Goal: Task Accomplishment & Management: Use online tool/utility

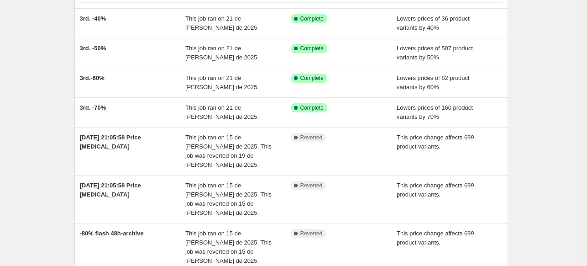
scroll to position [29, 0]
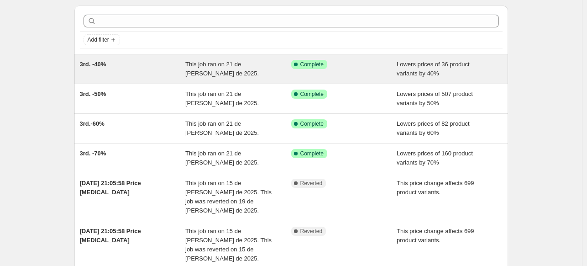
click at [191, 62] on span "This job ran on 21 de [PERSON_NAME] de 2025." at bounding box center [221, 69] width 73 height 16
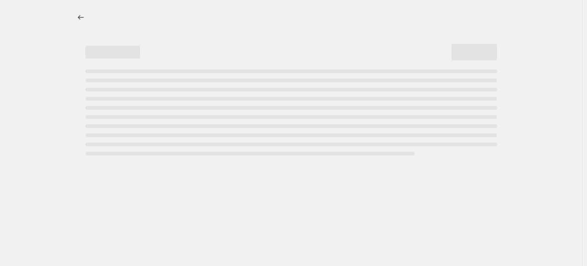
select select "percentage"
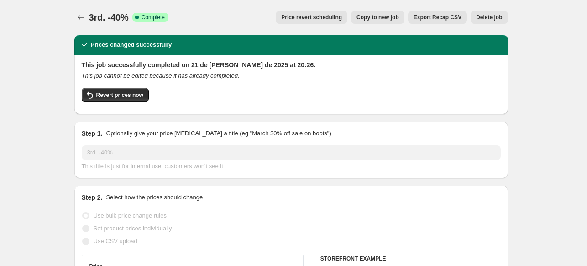
select select "collection"
click at [80, 17] on icon "Price change jobs" at bounding box center [80, 17] width 9 height 9
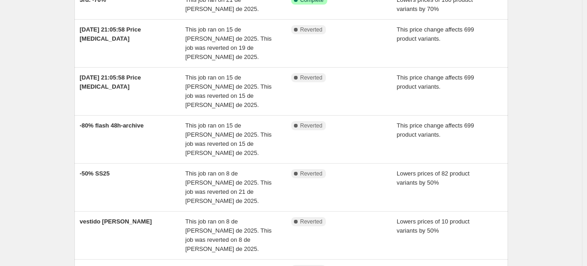
scroll to position [257, 0]
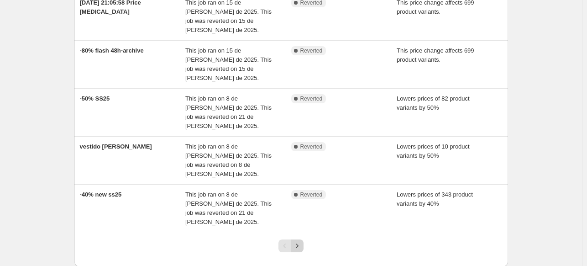
click at [297, 241] on icon "Next" at bounding box center [296, 245] width 9 height 9
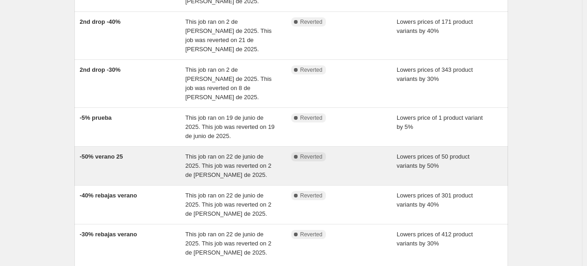
scroll to position [294, 0]
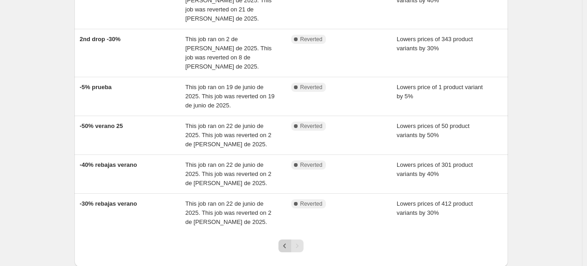
click at [287, 241] on icon "Previous" at bounding box center [284, 245] width 9 height 9
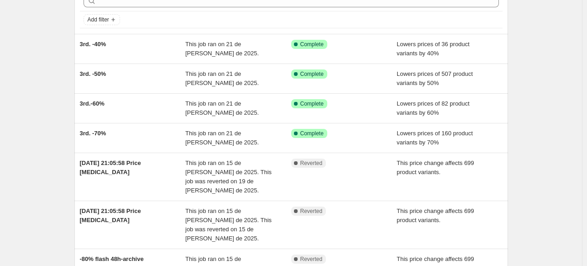
scroll to position [0, 0]
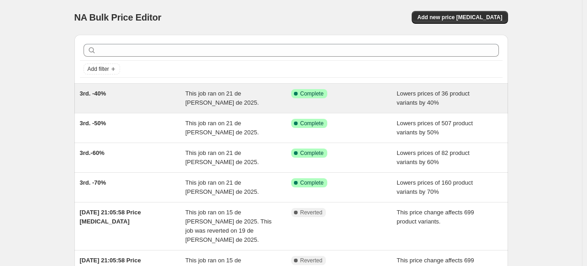
click at [273, 87] on div "3rd. -40% This job ran on 21 de julio de 2025. Success Complete Complete Lowers…" at bounding box center [290, 97] width 433 height 29
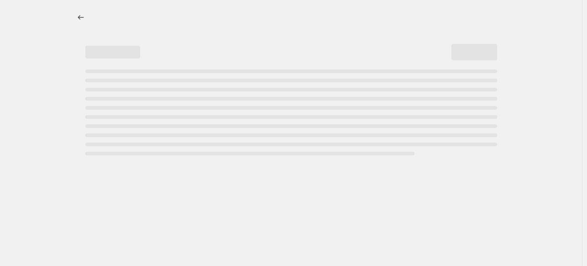
select select "percentage"
select select "collection"
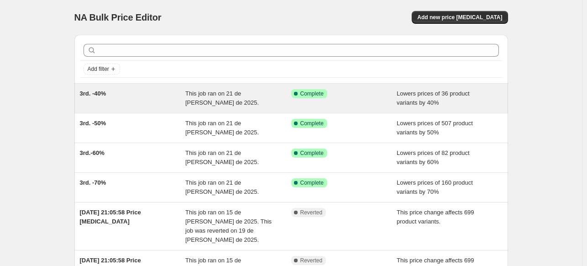
click at [243, 100] on div "This job ran on 21 de [PERSON_NAME] de 2025." at bounding box center [238, 98] width 106 height 18
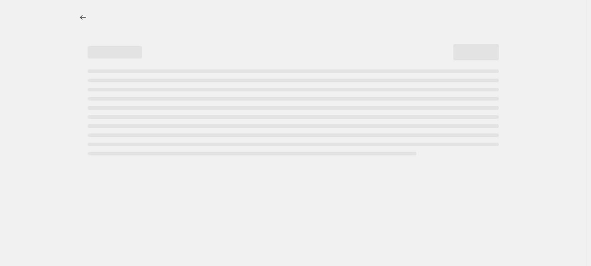
select select "percentage"
select select "collection"
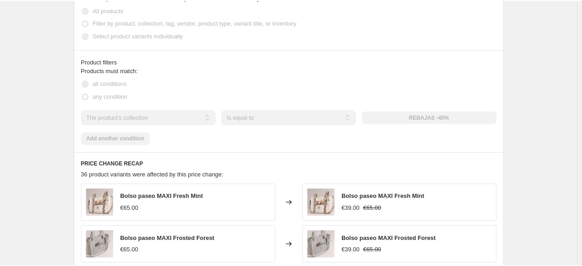
scroll to position [548, 0]
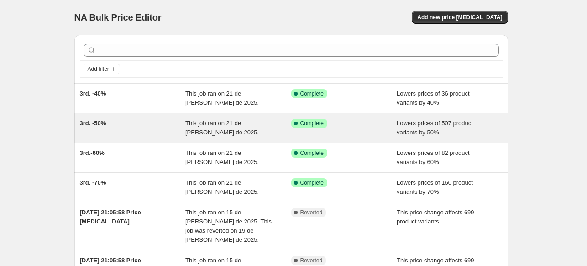
click at [263, 131] on div "This job ran on 21 de [PERSON_NAME] de 2025." at bounding box center [238, 128] width 106 height 18
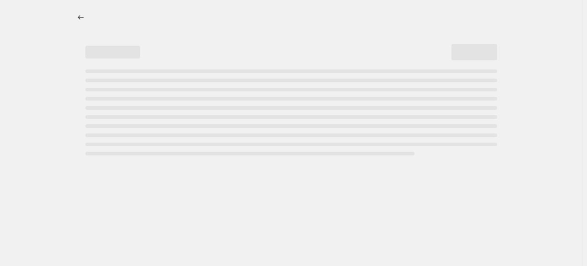
select select "percentage"
select select "collection"
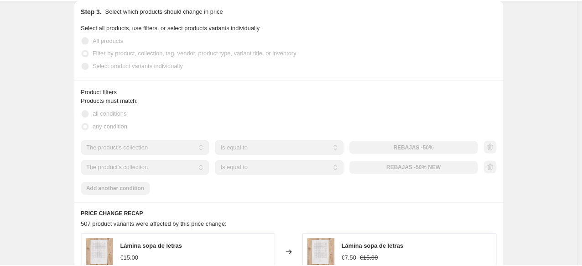
scroll to position [548, 0]
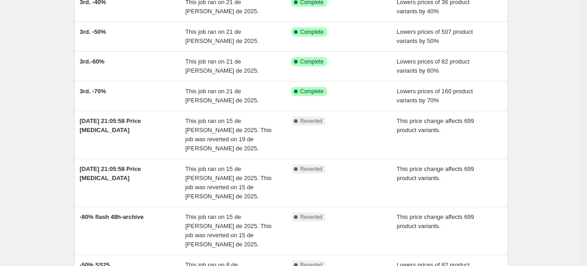
scroll to position [137, 0]
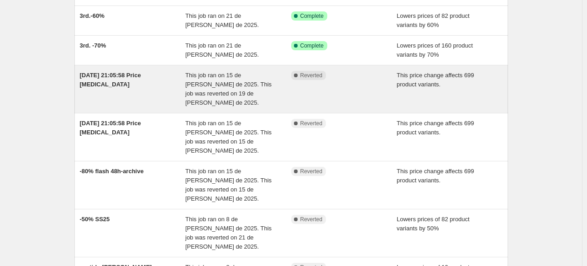
click at [383, 78] on div "Complete Reverted" at bounding box center [337, 75] width 92 height 9
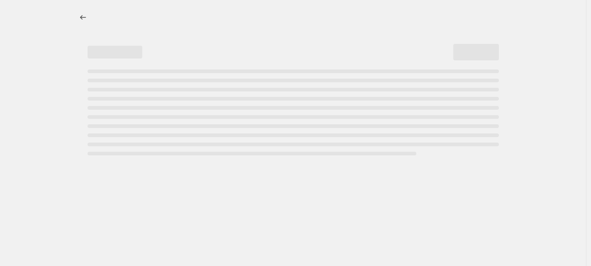
select select "pcap"
select select "no_change"
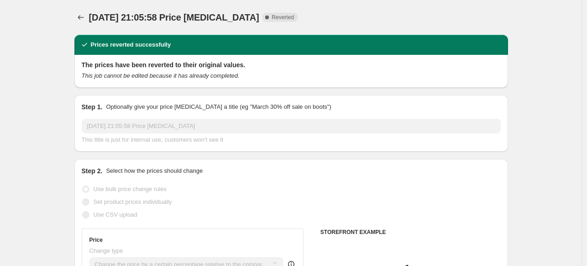
select select "collection"
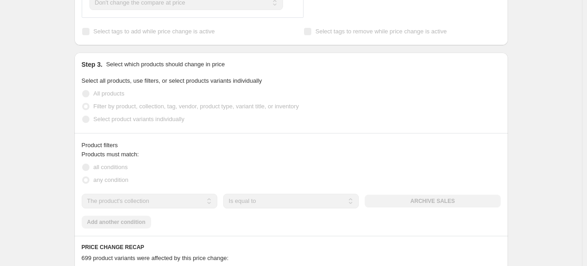
scroll to position [502, 0]
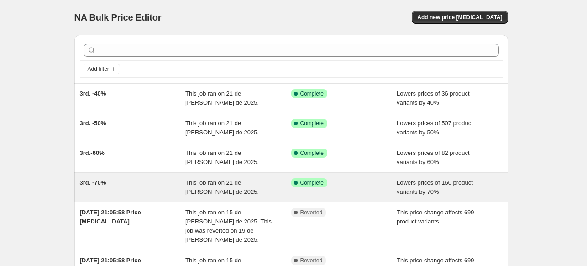
click at [234, 182] on span "This job ran on 21 de [PERSON_NAME] de 2025." at bounding box center [221, 187] width 73 height 16
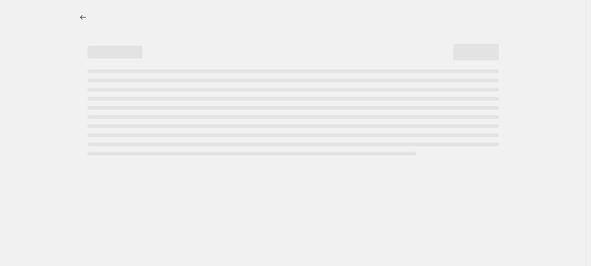
select select "percentage"
select select "collection"
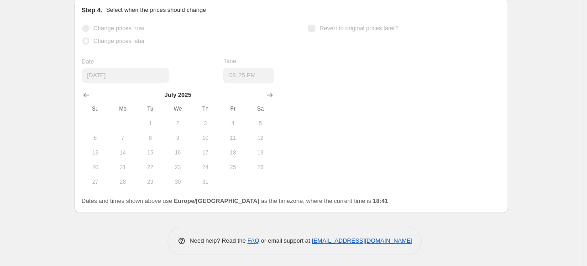
scroll to position [971, 0]
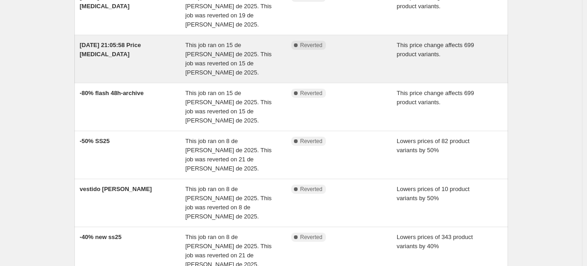
scroll to position [257, 0]
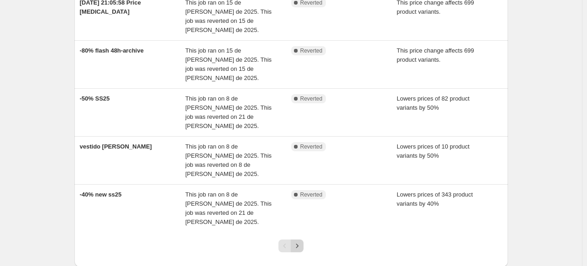
click at [302, 241] on icon "Next" at bounding box center [296, 245] width 9 height 9
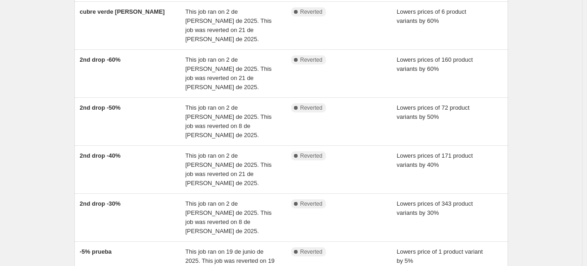
scroll to position [274, 0]
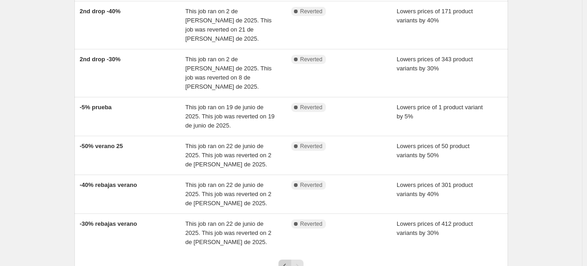
click at [287, 261] on icon "Previous" at bounding box center [284, 265] width 9 height 9
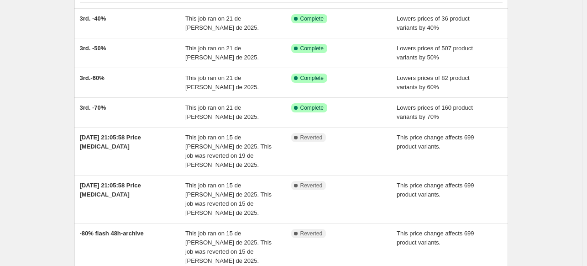
scroll to position [0, 0]
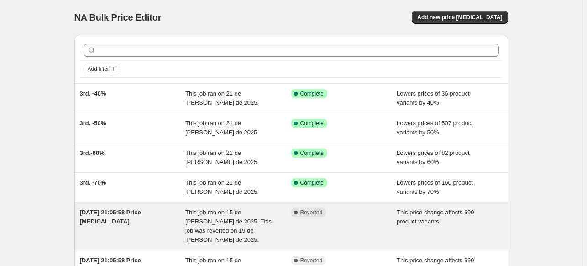
click at [380, 228] on div "Complete Reverted" at bounding box center [344, 226] width 106 height 37
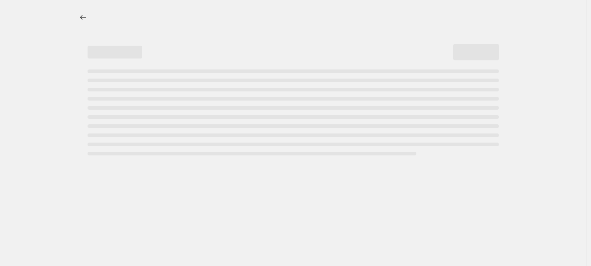
select select "pcap"
select select "no_change"
select select "collection"
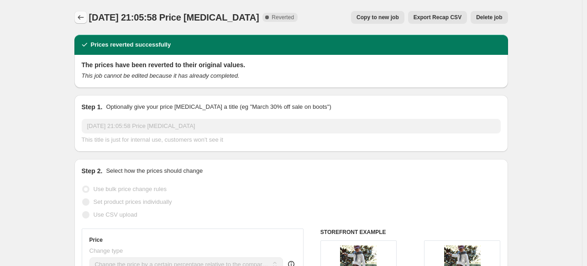
click at [78, 13] on button "Price change jobs" at bounding box center [80, 17] width 13 height 13
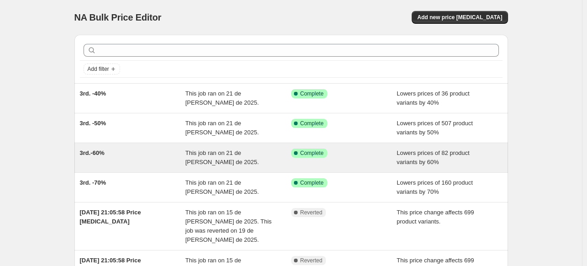
click at [225, 157] on div "This job ran on 21 de [PERSON_NAME] de 2025." at bounding box center [238, 157] width 106 height 18
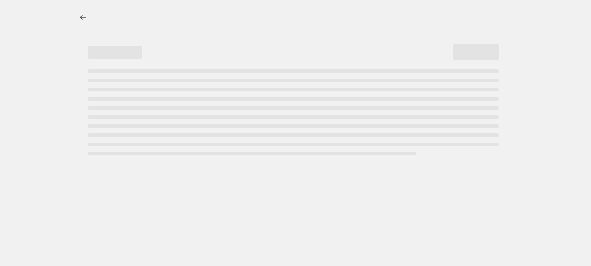
select select "percentage"
select select "collection"
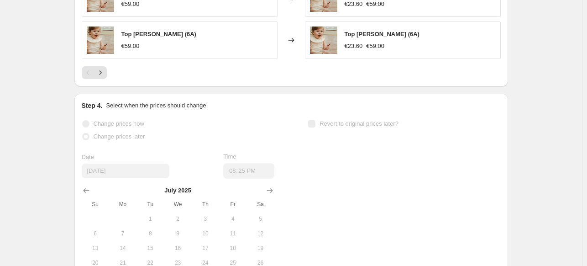
scroll to position [971, 0]
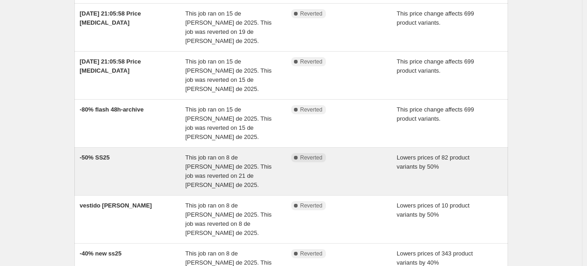
scroll to position [120, 0]
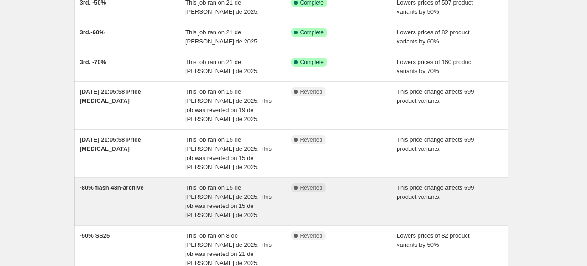
click at [246, 183] on div "This job ran on 15 de [PERSON_NAME] de 2025. This job was reverted on 15 de [PE…" at bounding box center [238, 201] width 106 height 37
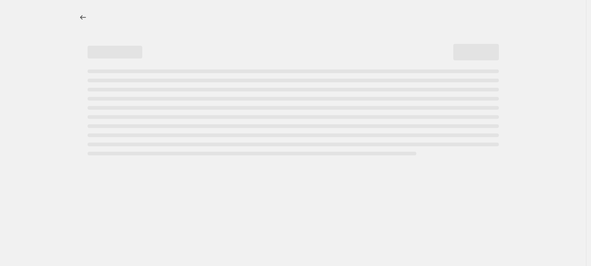
select select "pcap"
select select "collection"
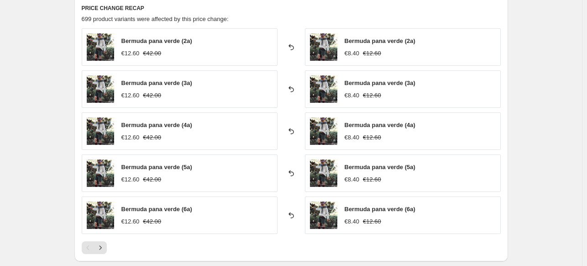
scroll to position [956, 0]
